Goal: Information Seeking & Learning: Learn about a topic

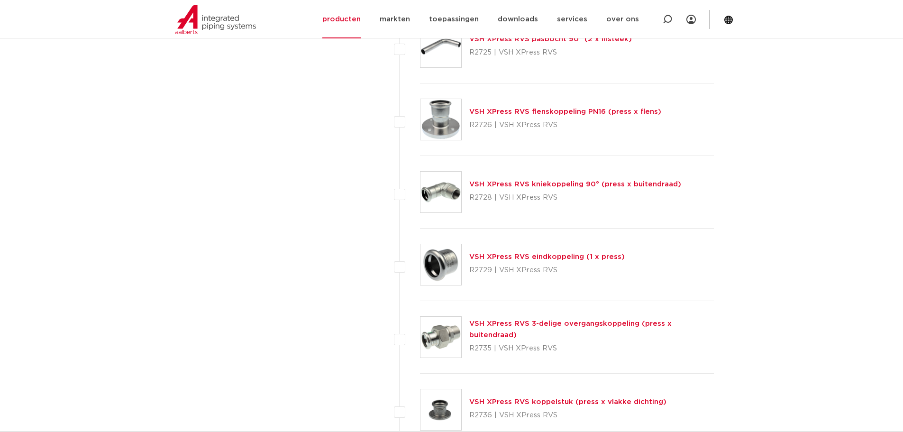
scroll to position [1517, 0]
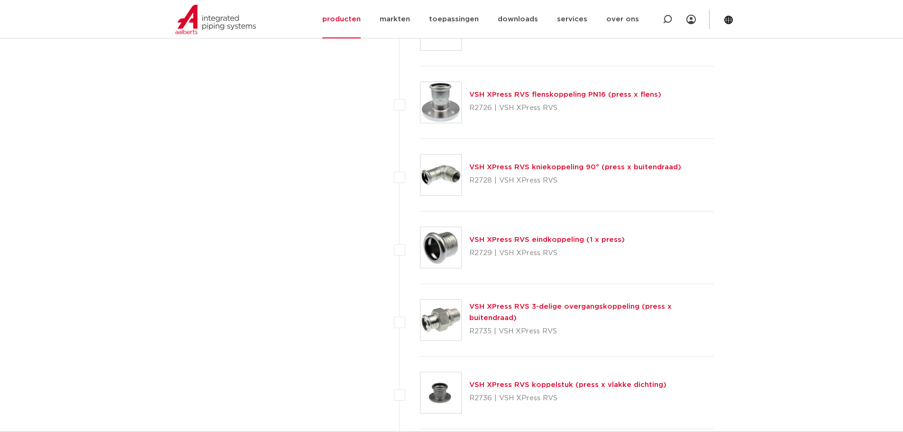
click at [515, 167] on link "VSH XPress RVS kniekoppeling 90° (press x buitendraad)" at bounding box center [575, 167] width 212 height 7
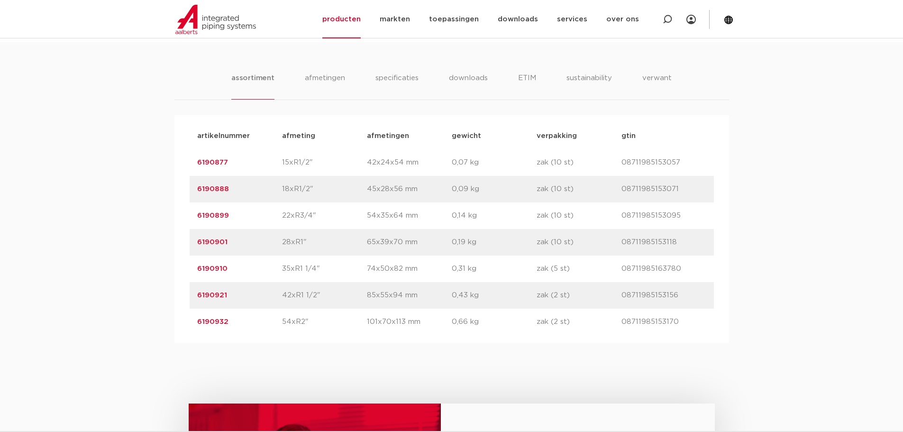
scroll to position [427, 0]
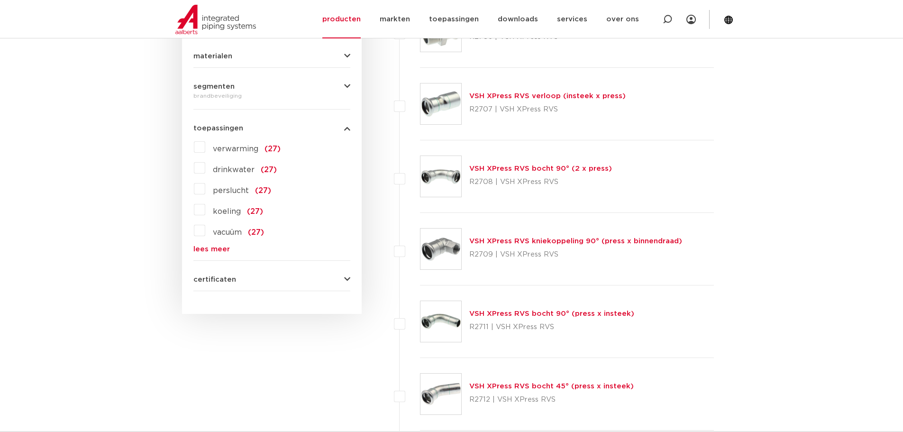
scroll to position [522, 0]
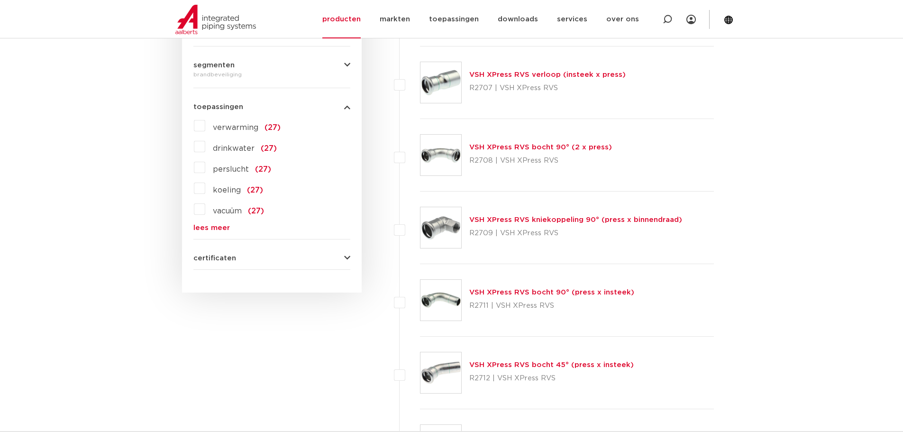
click at [545, 152] on div "VSH XPress RVS bocht 90° (2 x press) R2708 | VSH XPress RVS" at bounding box center [540, 155] width 143 height 27
click at [547, 147] on link "VSH XPress RVS bocht 90° (2 x press)" at bounding box center [540, 147] width 143 height 7
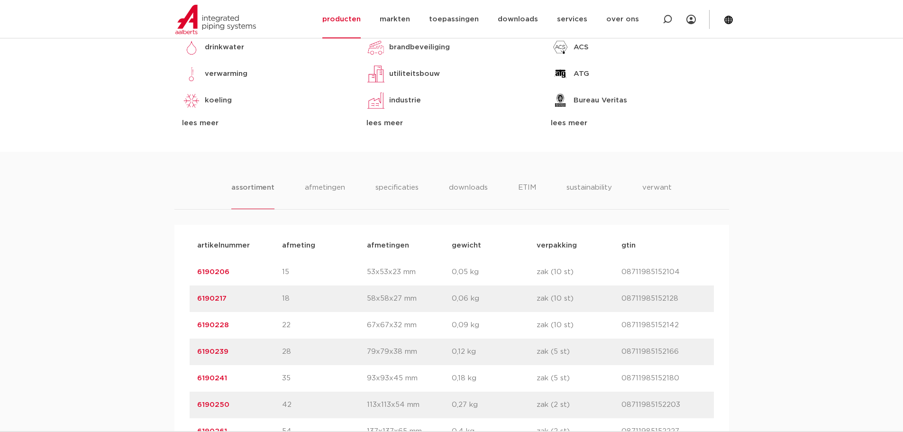
scroll to position [569, 0]
